Goal: Book appointment/travel/reservation

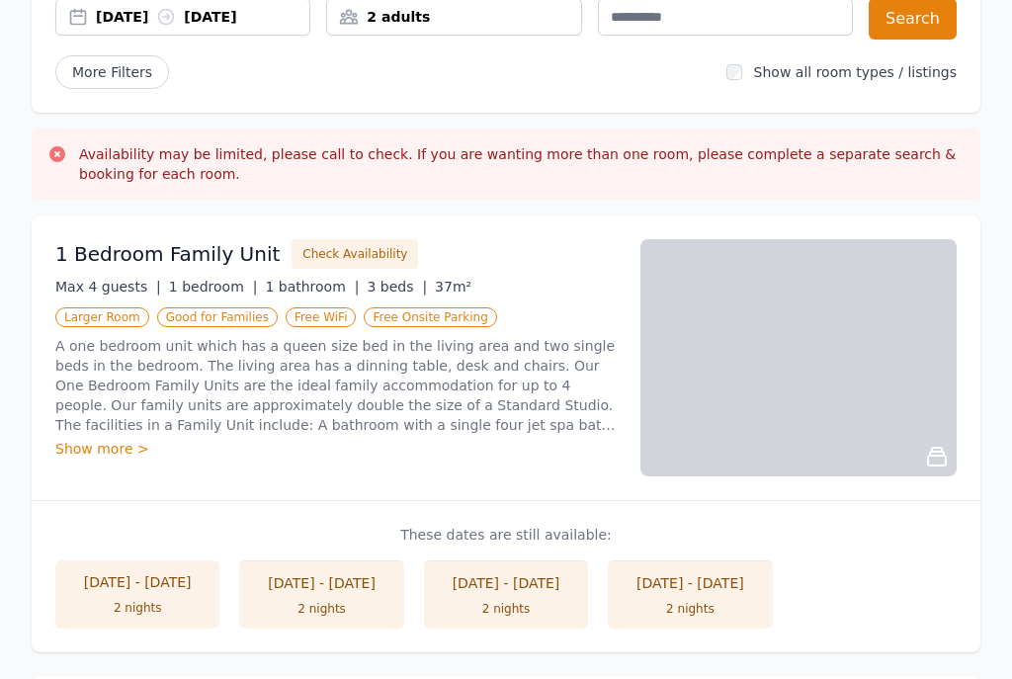
scroll to position [208, 0]
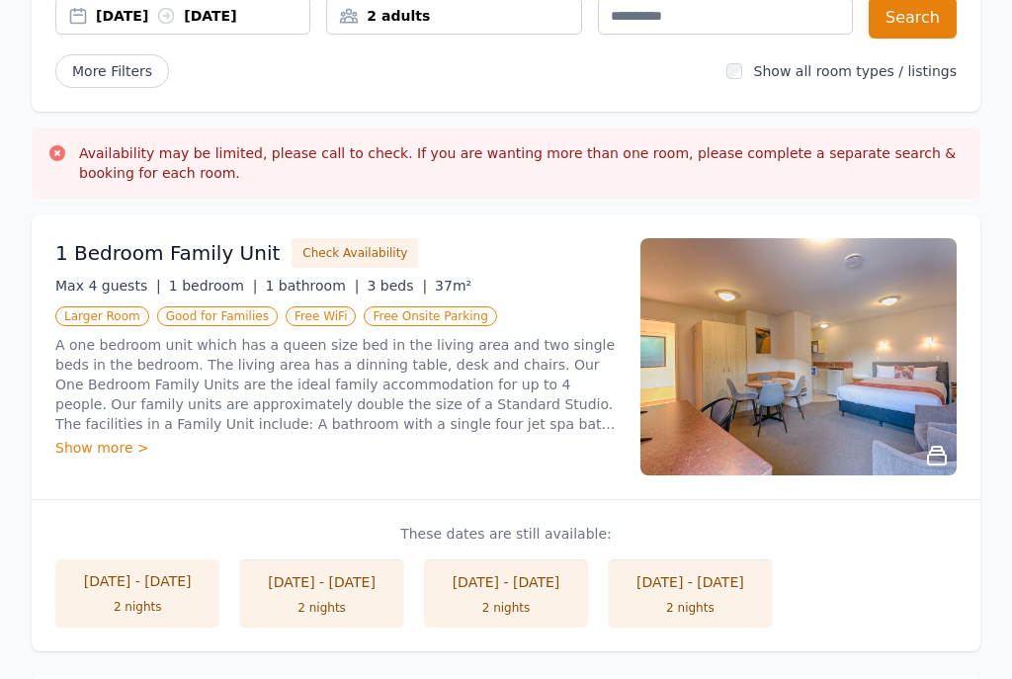
click at [318, 250] on button "Check Availability" at bounding box center [355, 254] width 127 height 30
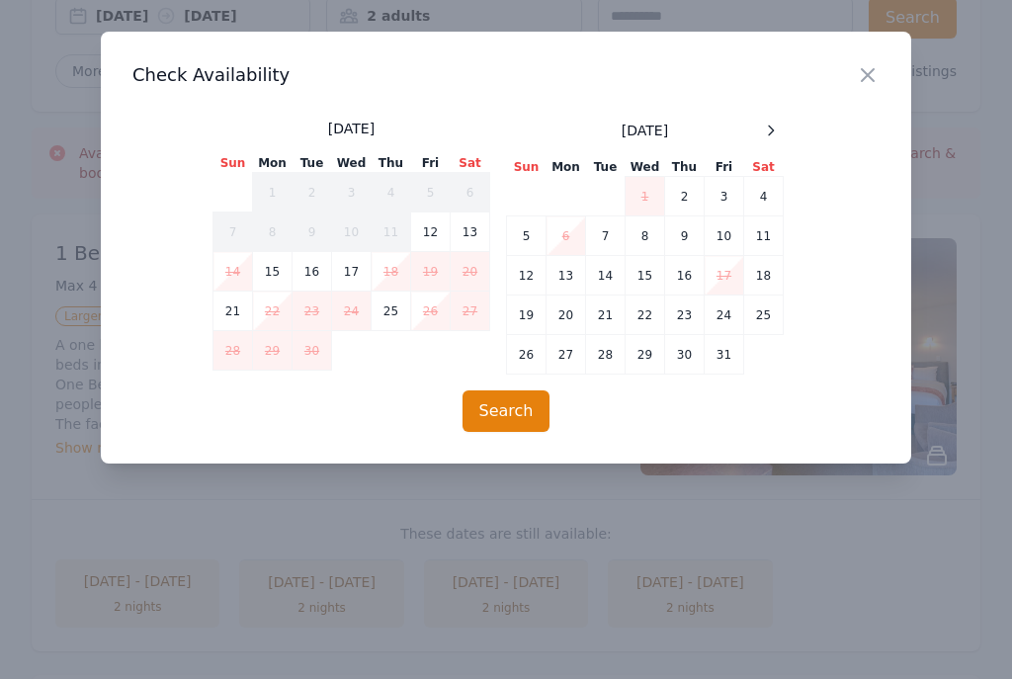
click at [780, 131] on div at bounding box center [771, 131] width 24 height 24
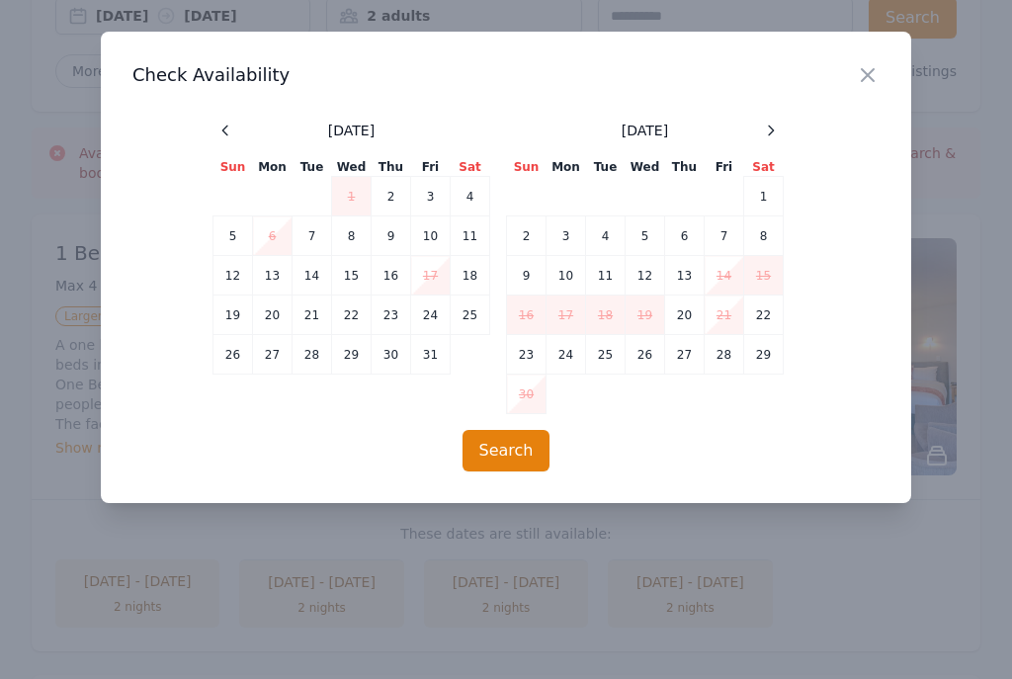
click at [780, 131] on div at bounding box center [771, 131] width 24 height 24
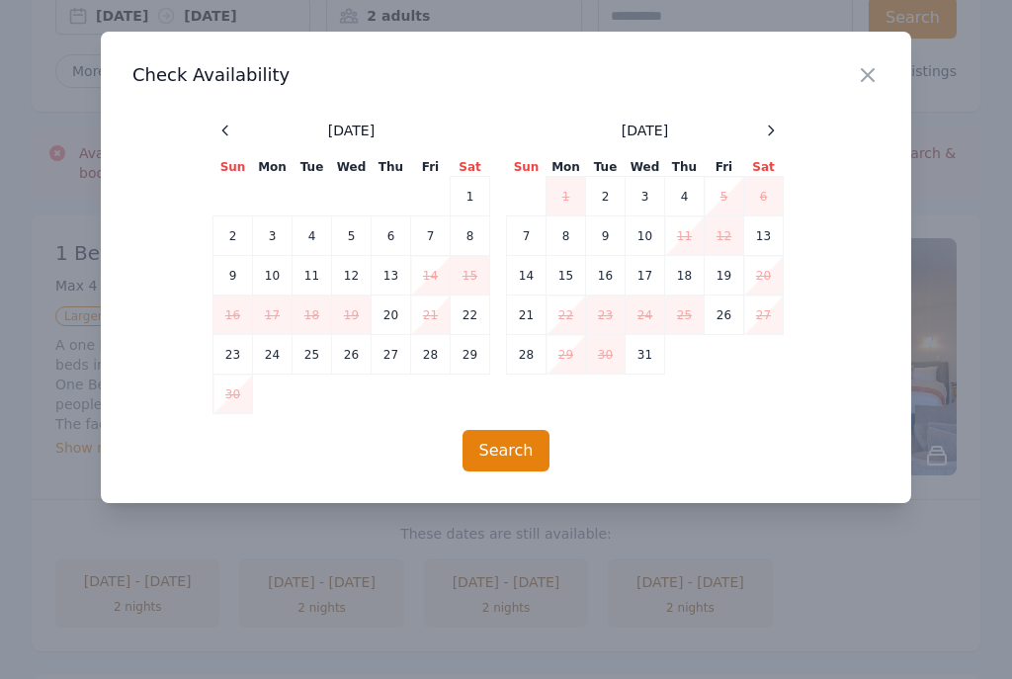
click at [782, 135] on span at bounding box center [771, 131] width 24 height 24
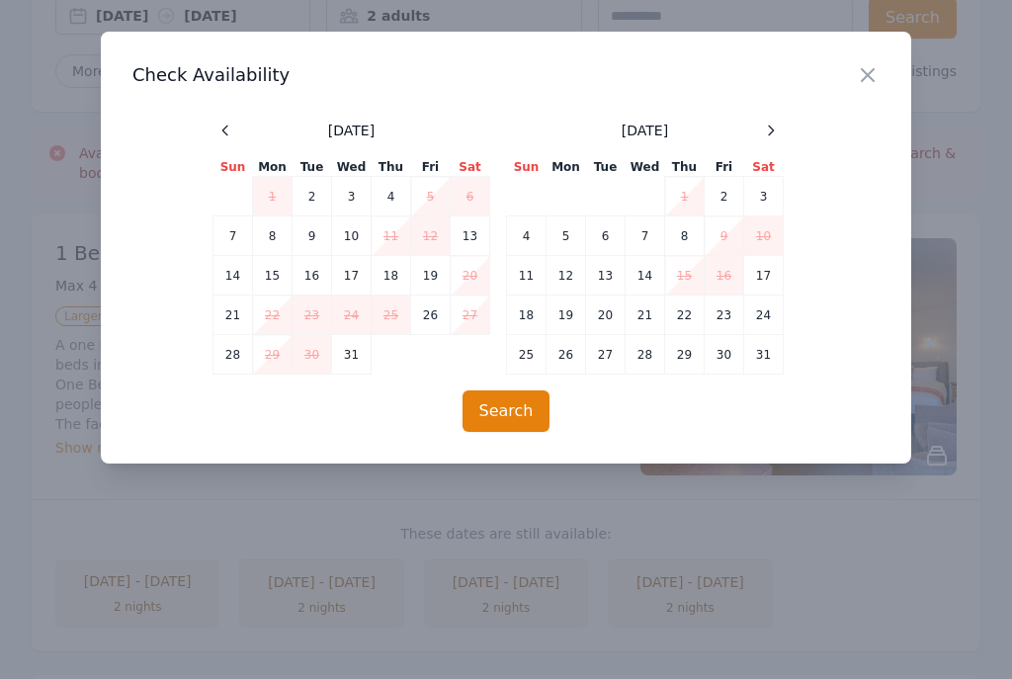
click at [781, 124] on div at bounding box center [771, 131] width 24 height 24
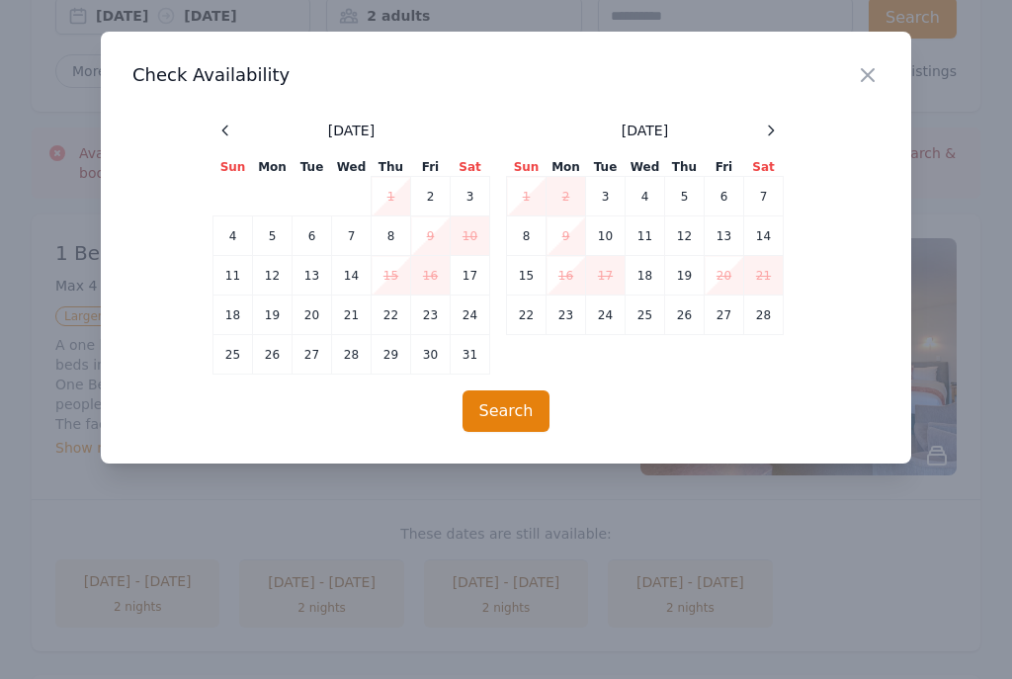
click at [867, 78] on icon "button" at bounding box center [868, 75] width 24 height 24
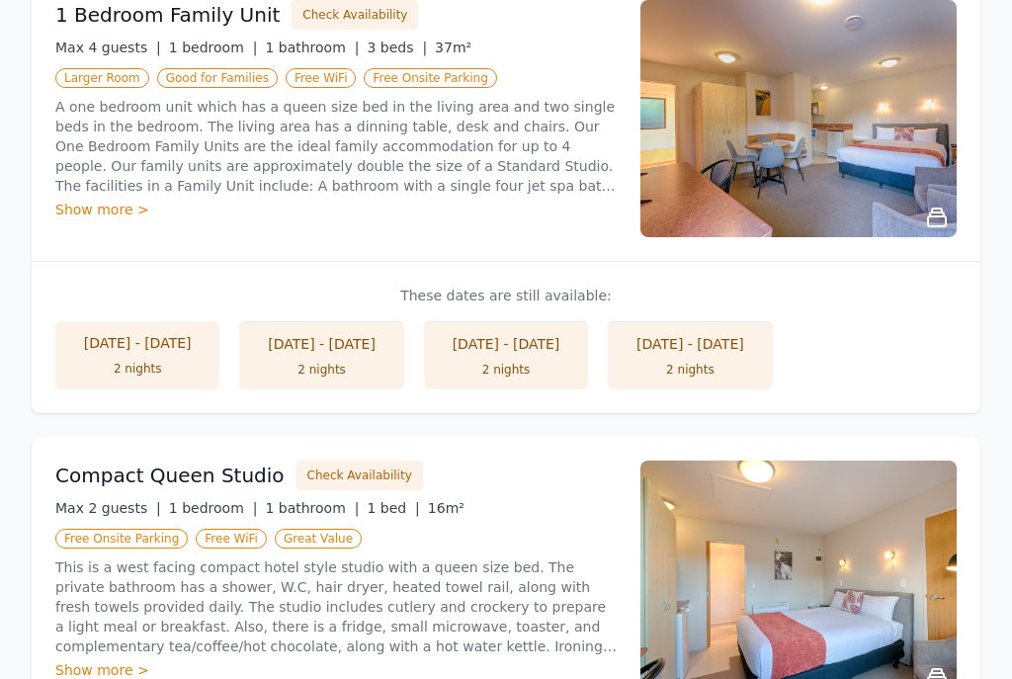
scroll to position [459, 0]
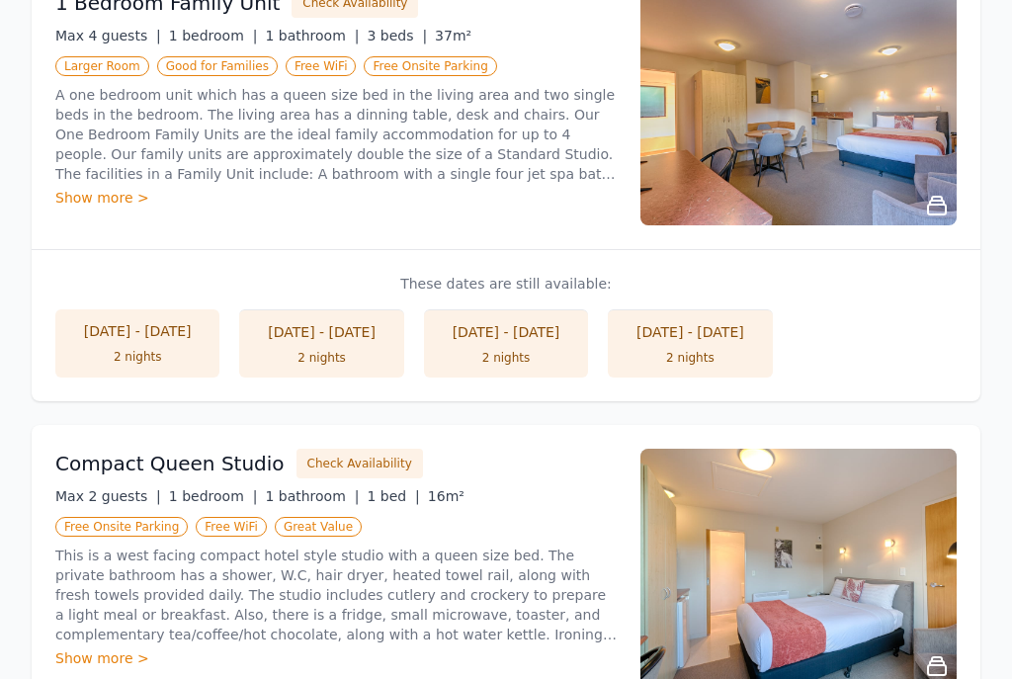
click at [345, 467] on button "Check Availability" at bounding box center [360, 464] width 127 height 30
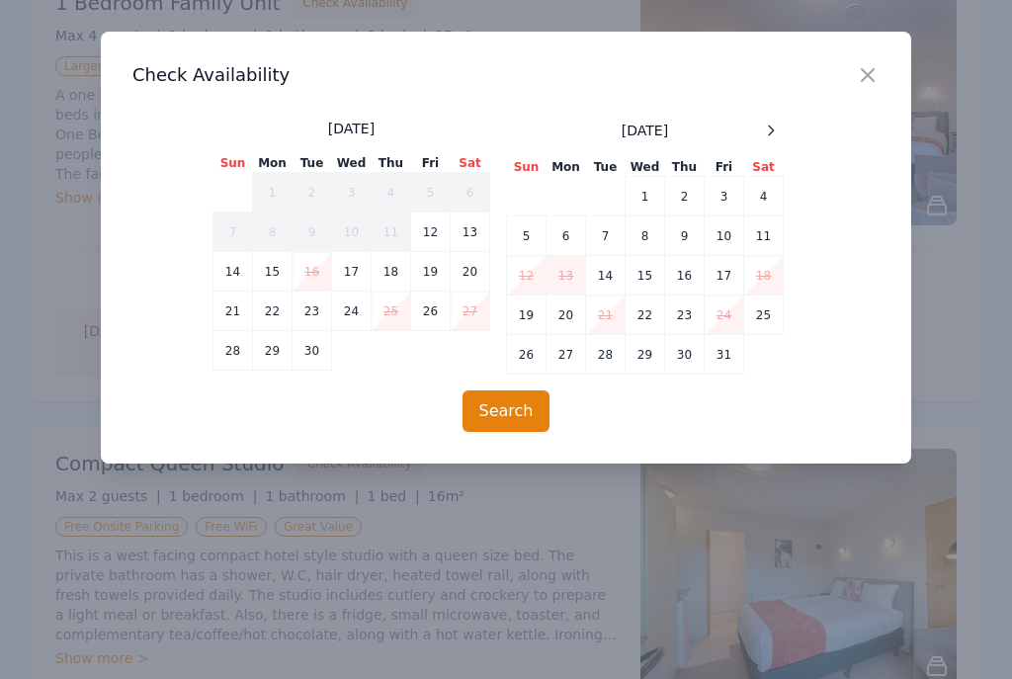
click at [775, 136] on icon at bounding box center [771, 131] width 16 height 16
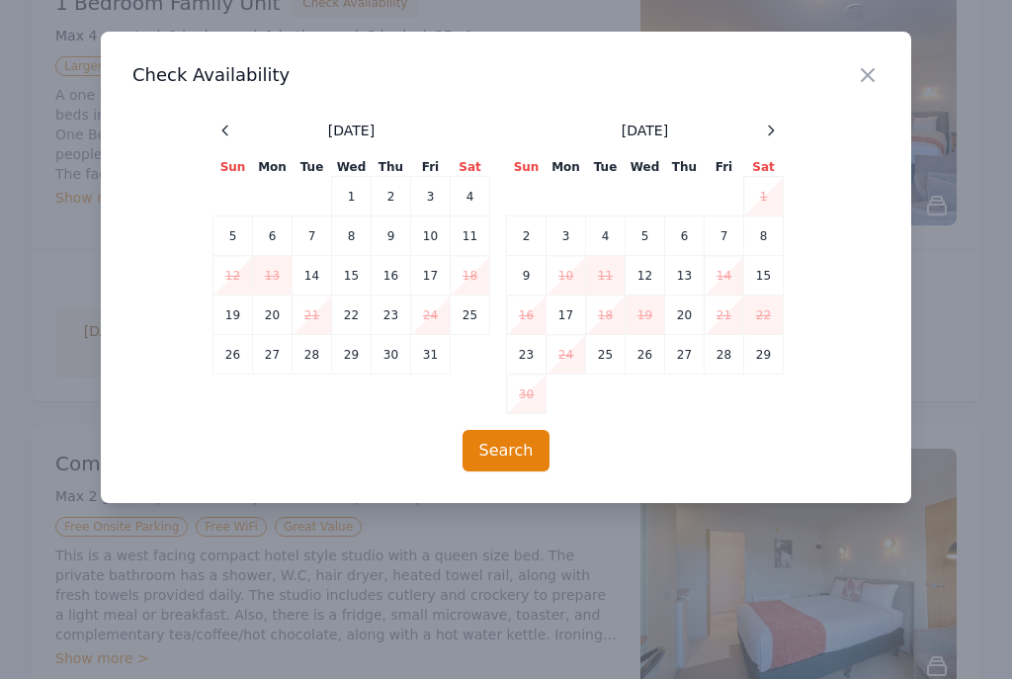
click at [774, 135] on icon at bounding box center [771, 131] width 16 height 16
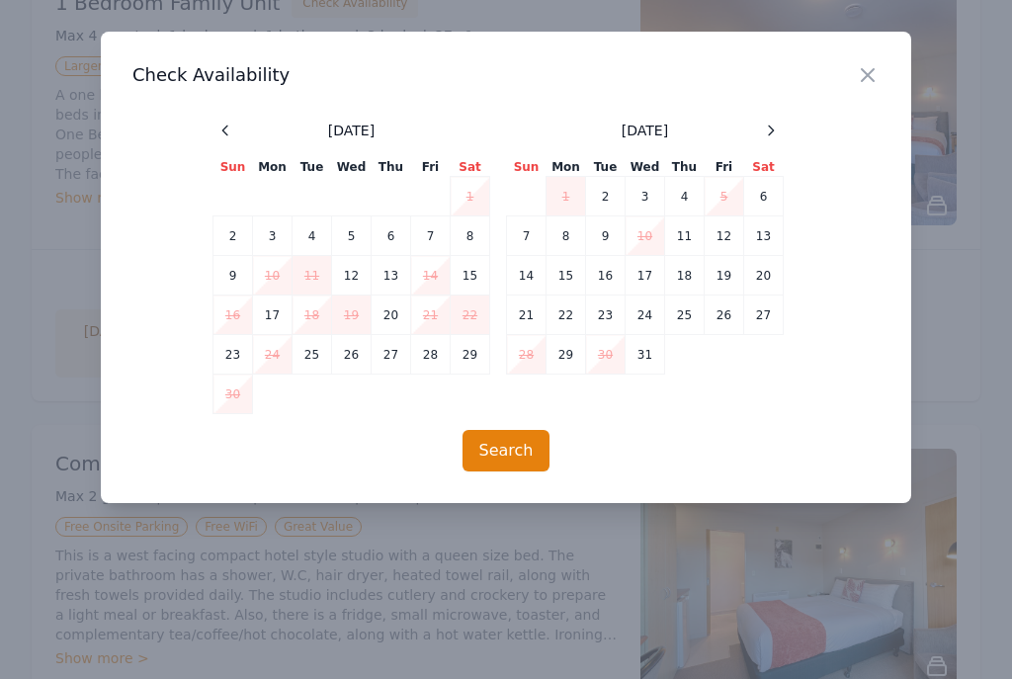
click at [769, 130] on icon at bounding box center [771, 131] width 16 height 16
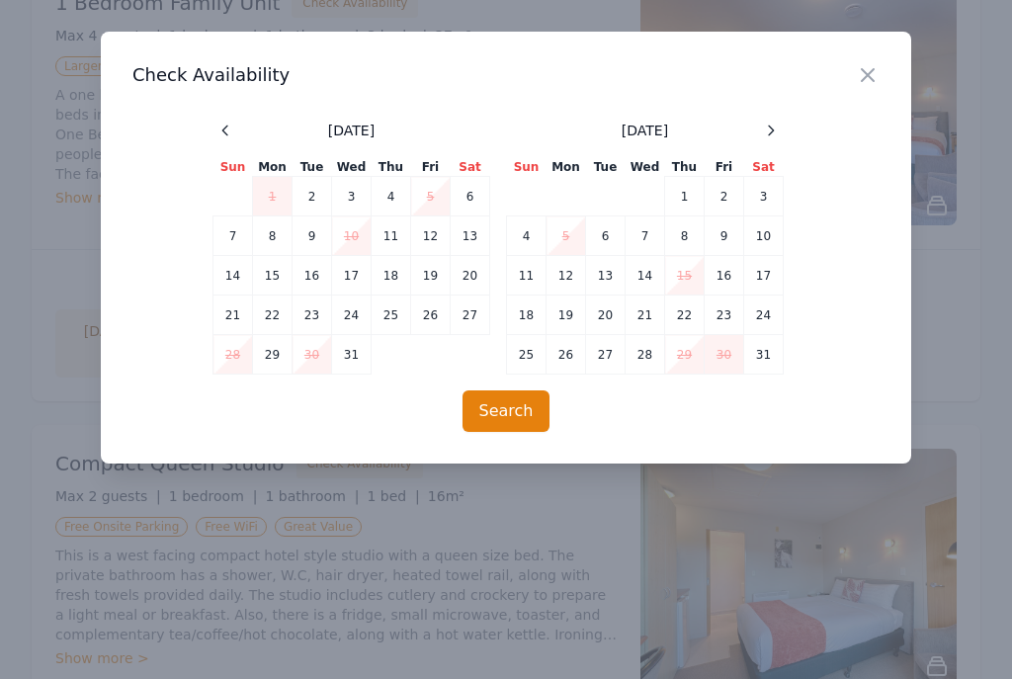
click at [779, 131] on div at bounding box center [771, 131] width 24 height 24
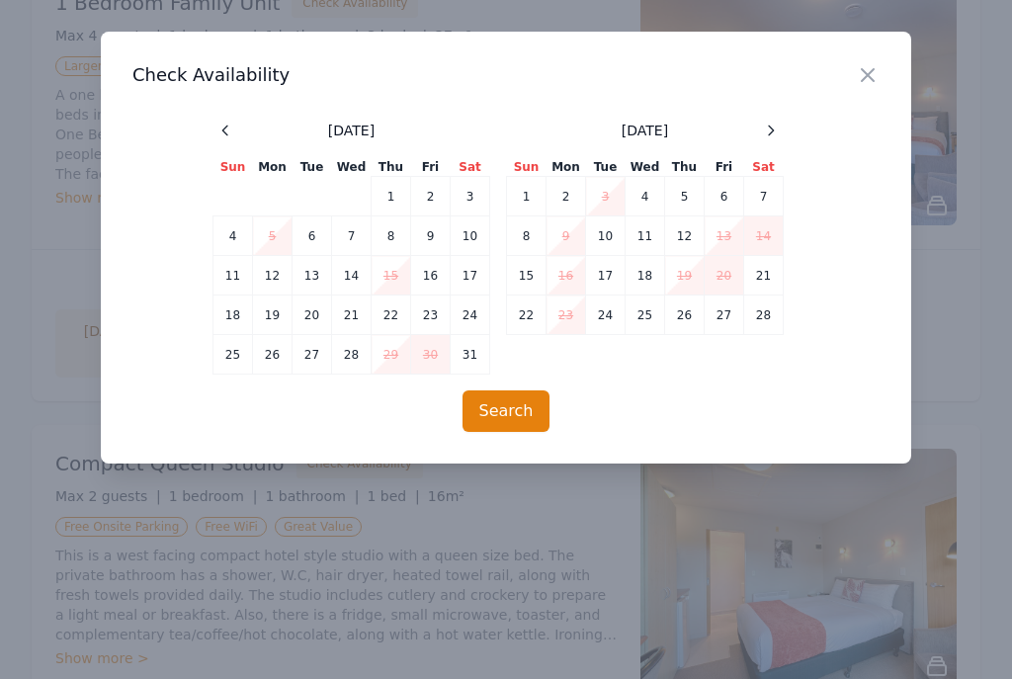
click at [863, 82] on icon "button" at bounding box center [868, 75] width 24 height 24
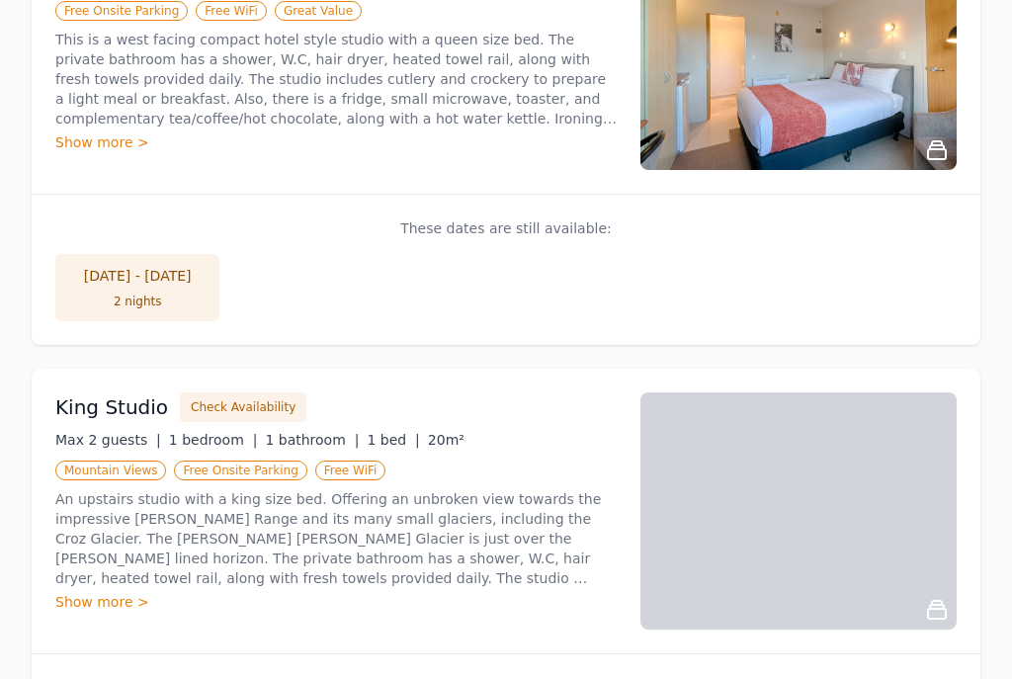
scroll to position [977, 0]
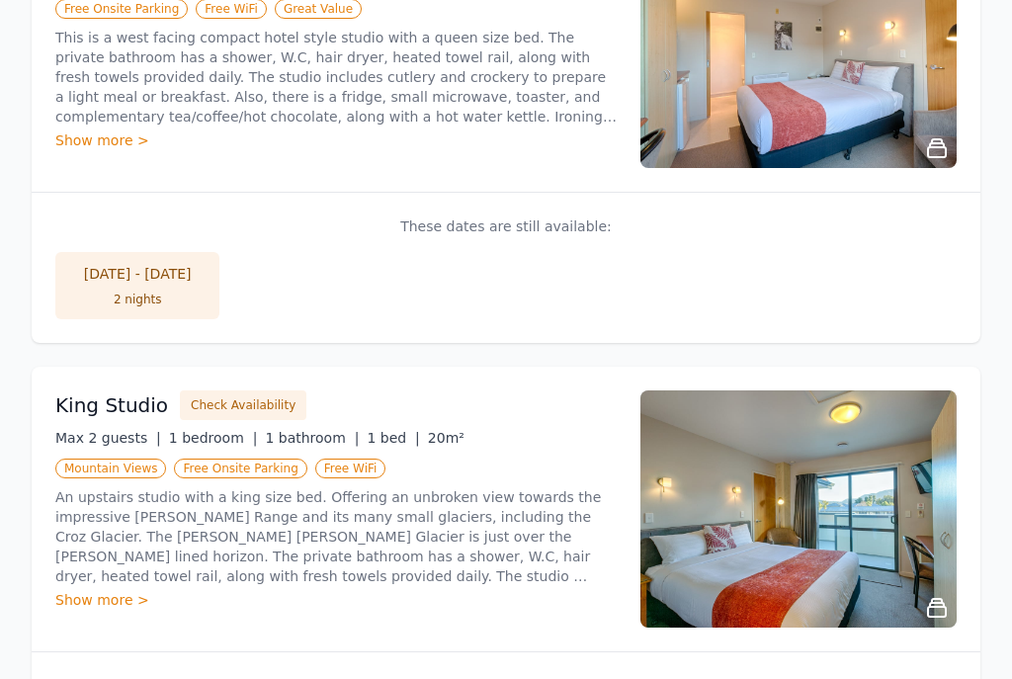
click at [245, 405] on button "Check Availability" at bounding box center [243, 406] width 127 height 30
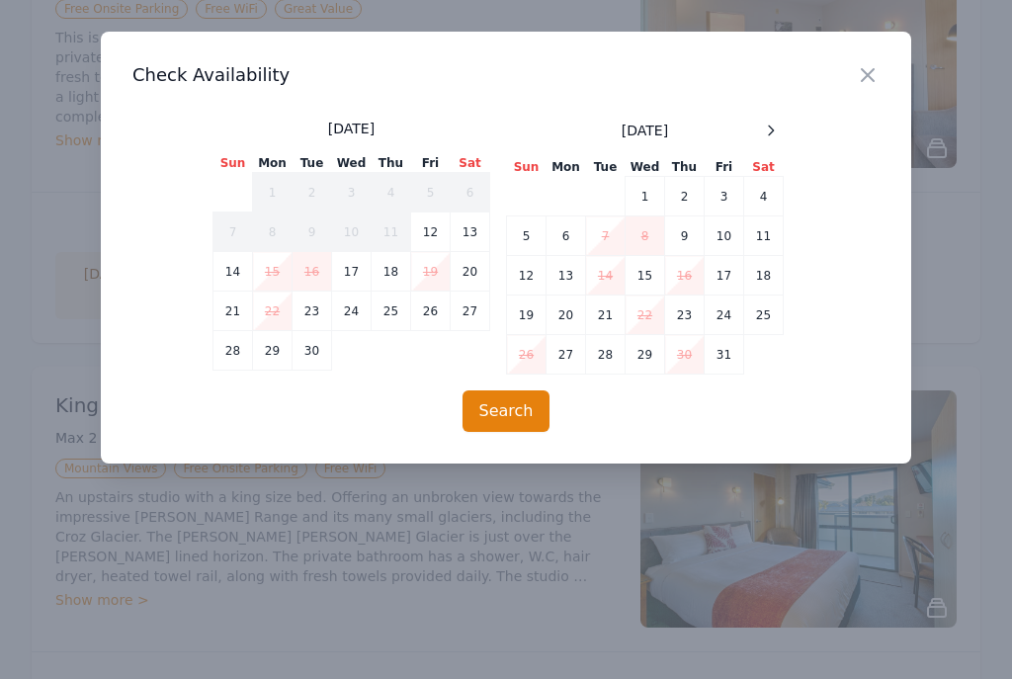
click at [777, 139] on div at bounding box center [771, 131] width 24 height 24
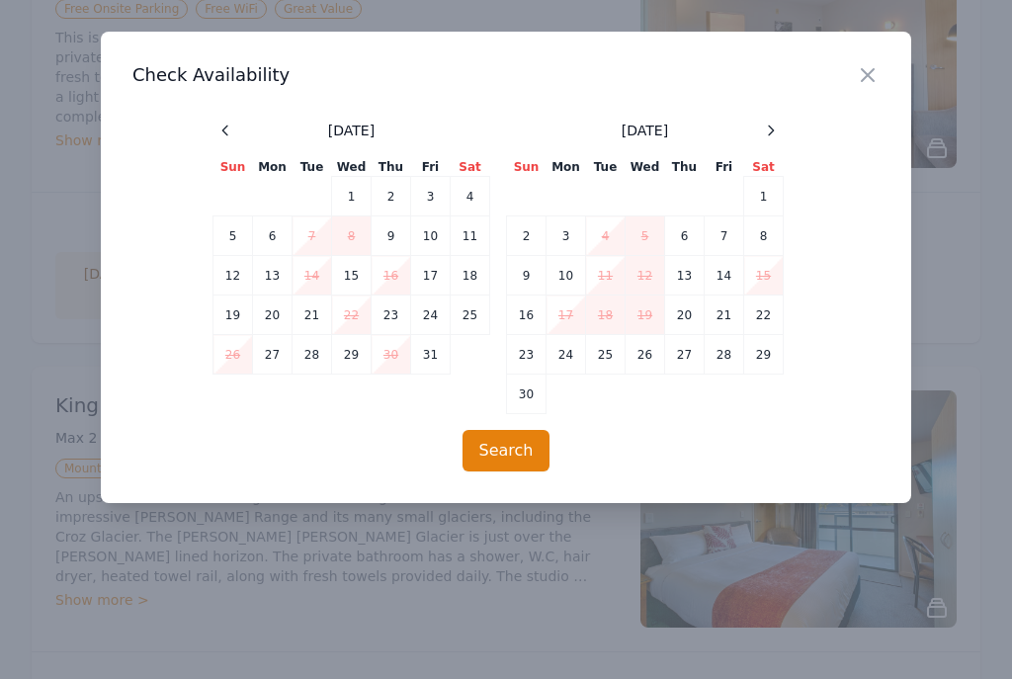
click at [776, 138] on div at bounding box center [771, 131] width 24 height 24
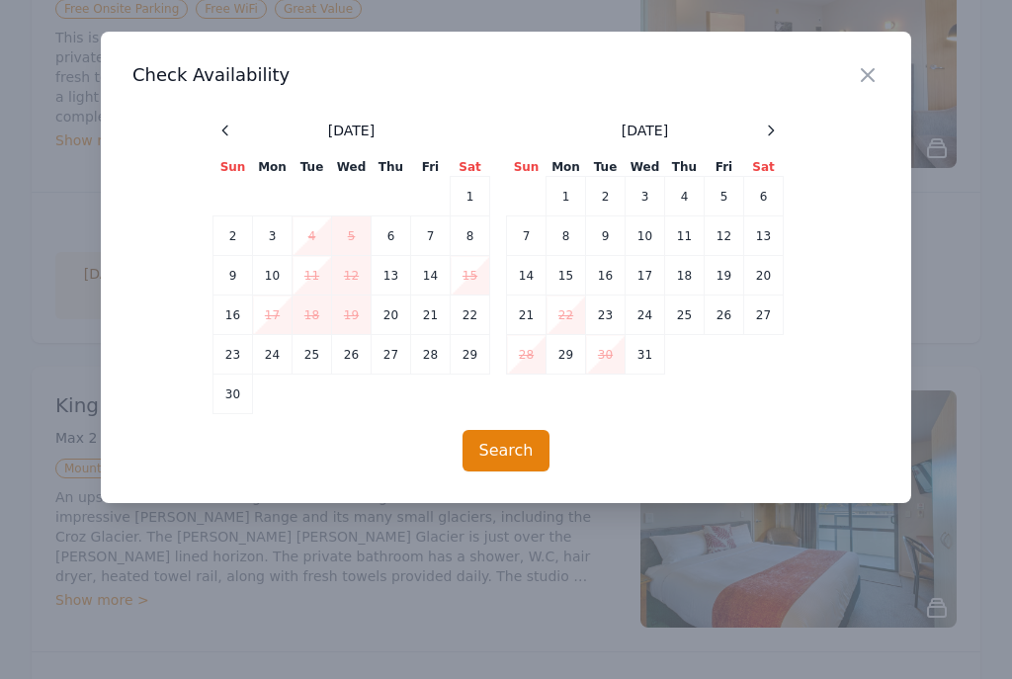
click at [778, 131] on icon at bounding box center [771, 131] width 16 height 16
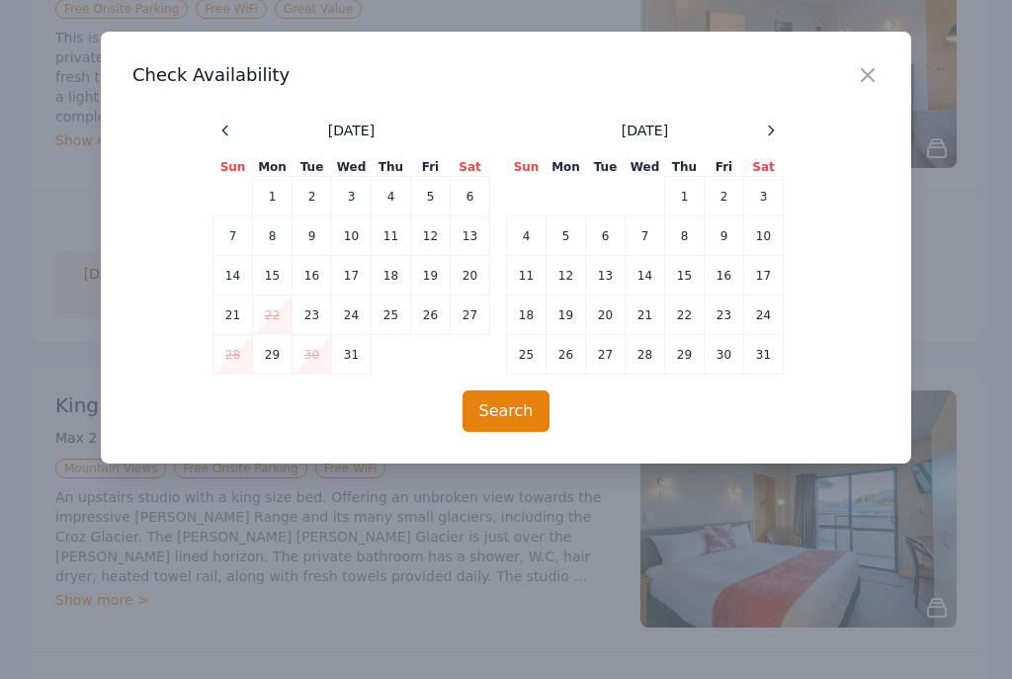
click at [788, 124] on div "[DATE] Sun Mon Tue Wed Thu Fri Sat 1 2 3 4 5 6 7 8 9 10 11 12 13 14 15 16 17 18…" at bounding box center [506, 247] width 587 height 256
click at [768, 139] on div at bounding box center [771, 131] width 24 height 24
click at [725, 236] on td "13" at bounding box center [725, 237] width 40 height 40
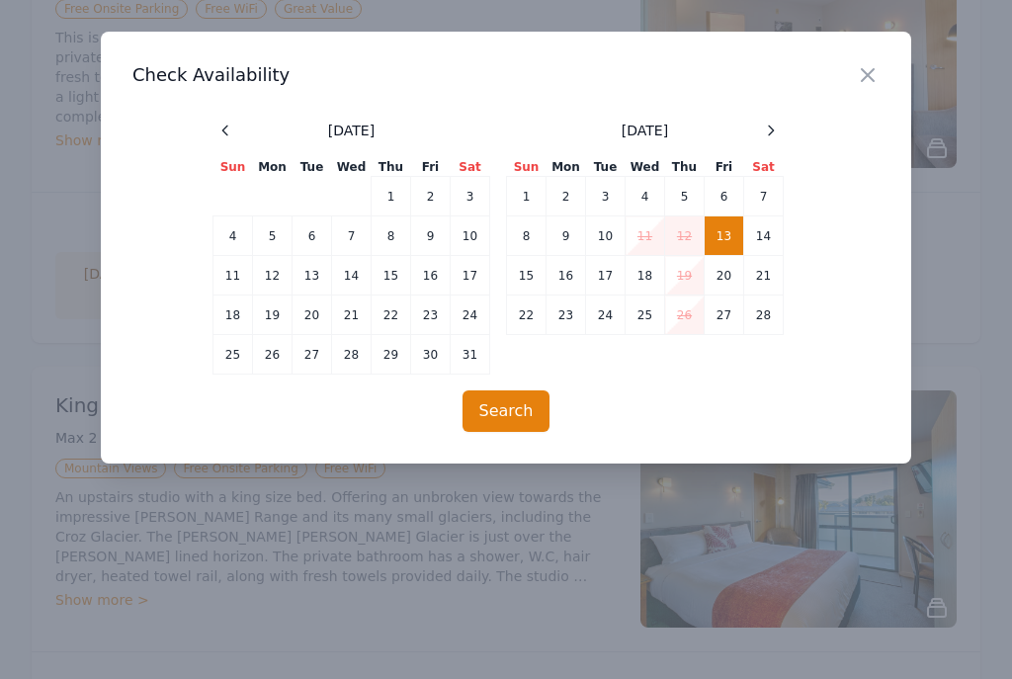
click at [523, 418] on button "Search" at bounding box center [507, 412] width 88 height 42
